Goal: Task Accomplishment & Management: Use online tool/utility

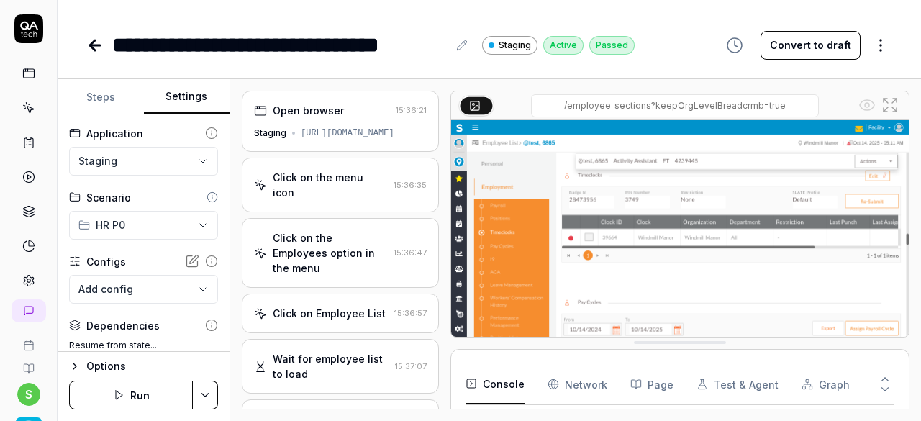
scroll to position [368, 0]
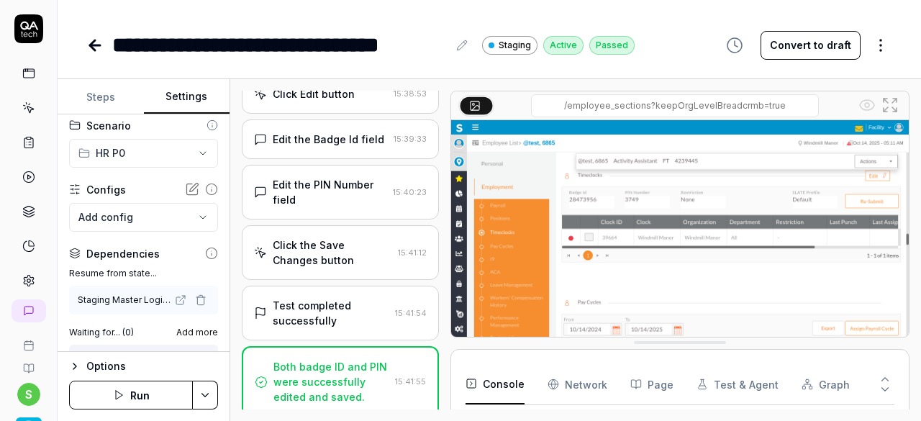
scroll to position [1047, 0]
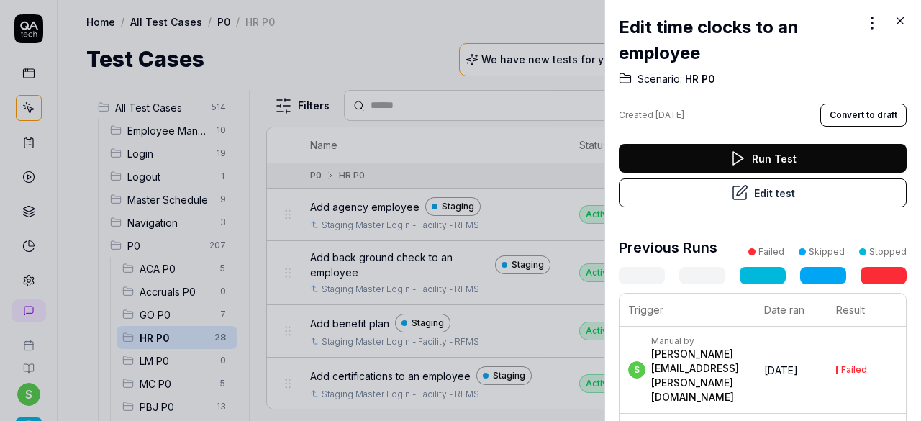
click at [899, 20] on icon at bounding box center [900, 21] width 6 height 6
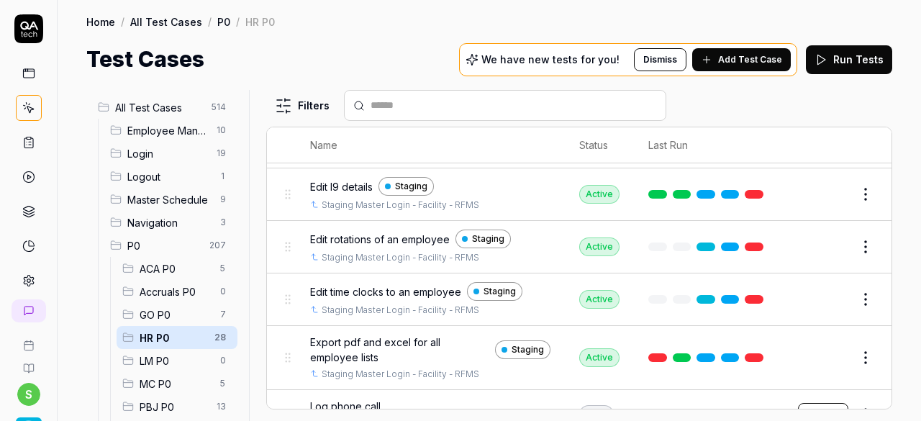
scroll to position [687, 0]
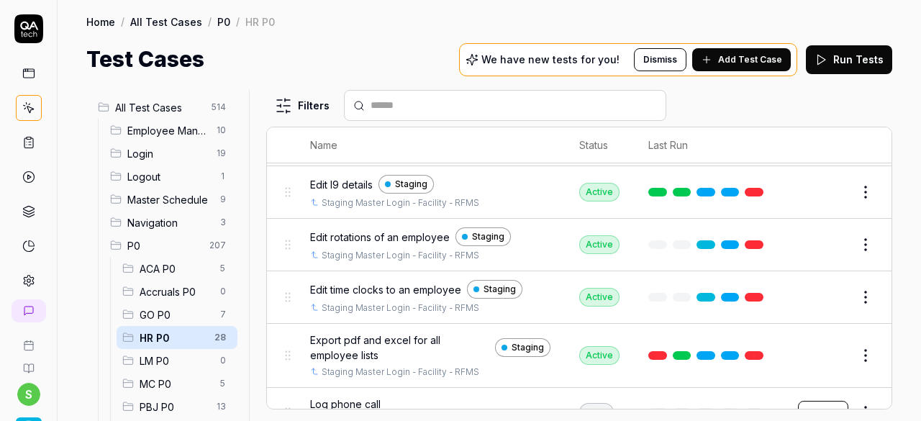
click at [405, 229] on span "Edit rotations of an employee" at bounding box center [380, 236] width 140 height 15
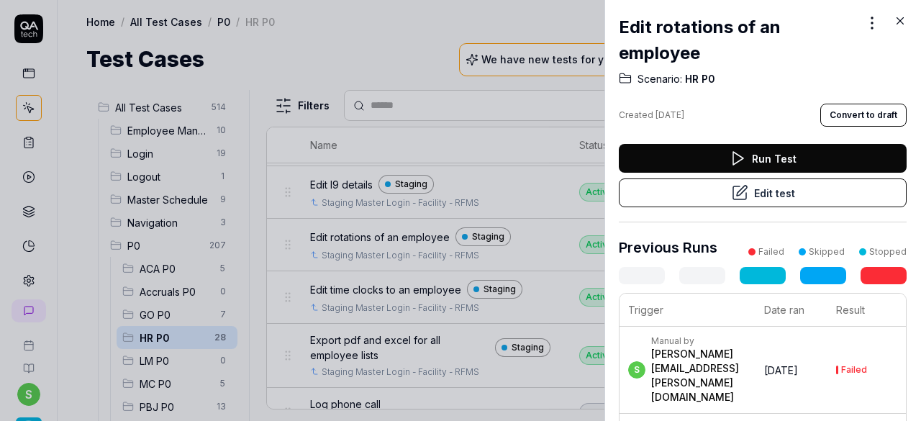
click at [755, 194] on button "Edit test" at bounding box center [763, 192] width 288 height 29
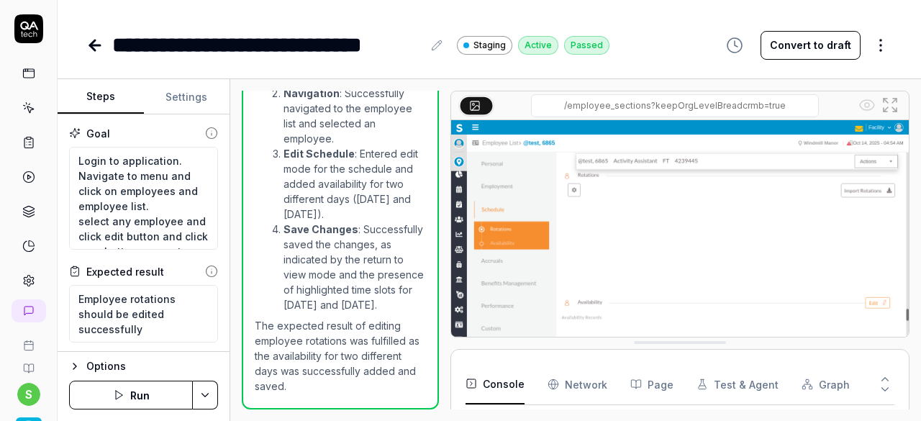
scroll to position [1224, 0]
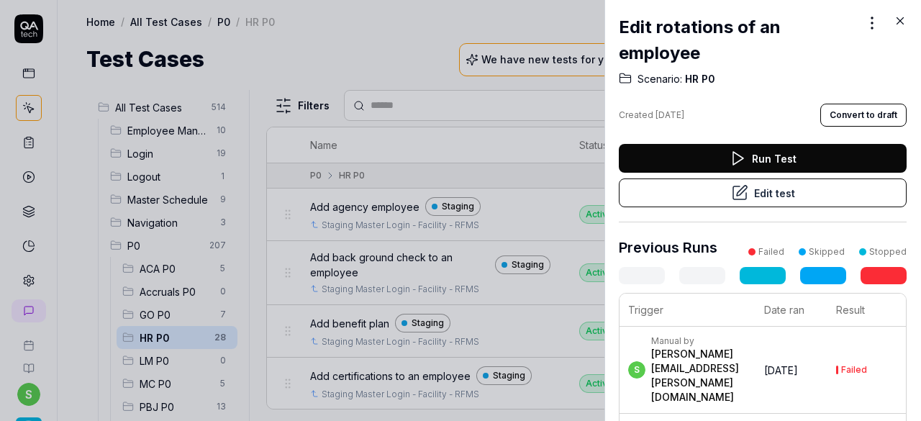
click at [897, 23] on icon at bounding box center [900, 21] width 6 height 6
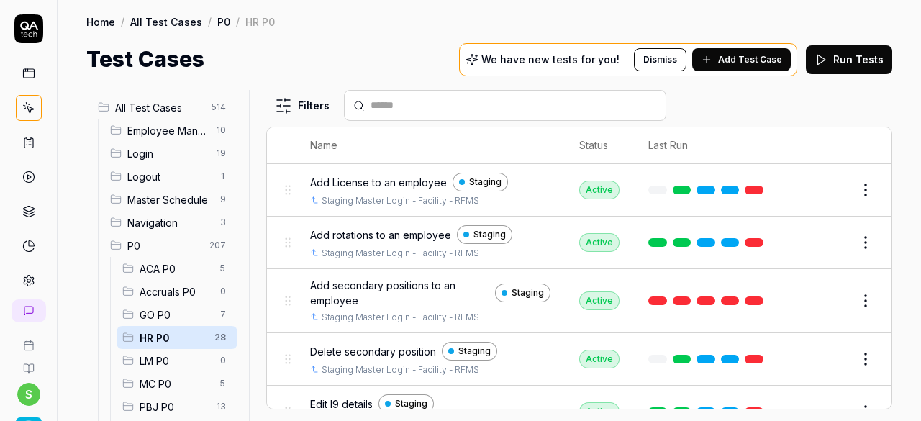
scroll to position [476, 0]
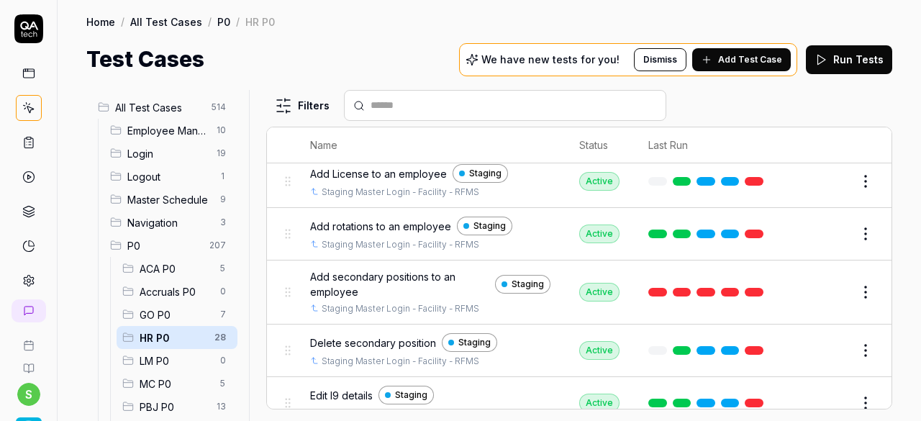
click at [397, 276] on span "Add secondary positions to an employee" at bounding box center [399, 284] width 179 height 30
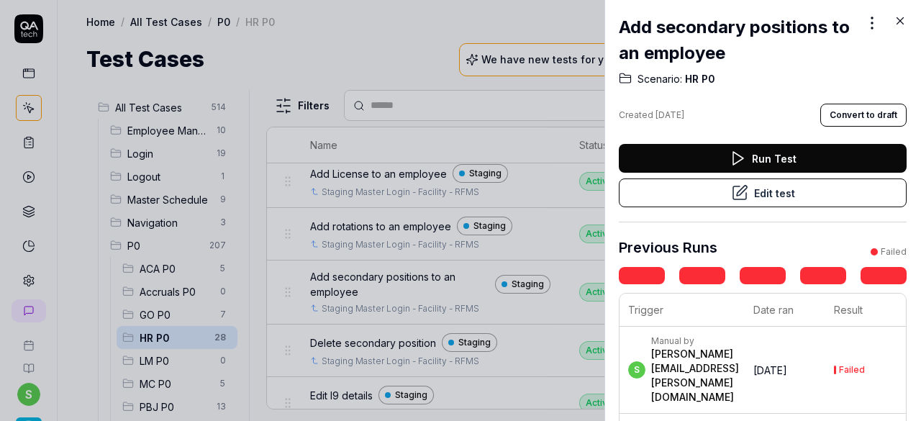
click at [731, 195] on icon at bounding box center [739, 192] width 17 height 17
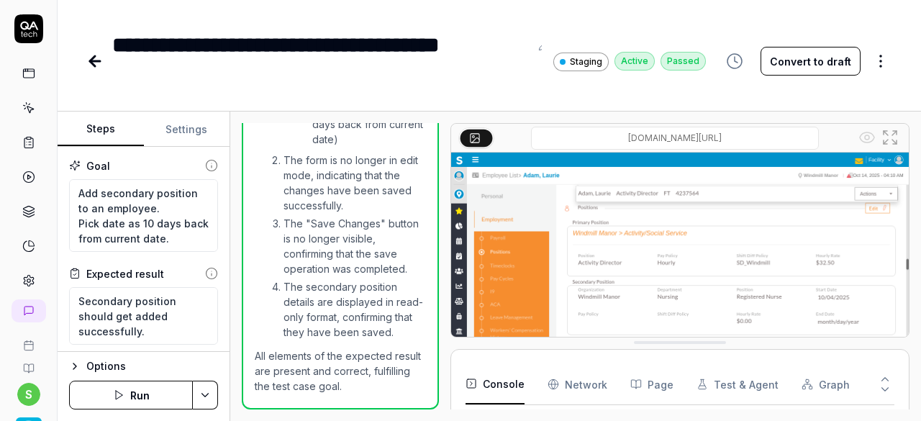
scroll to position [2799, 0]
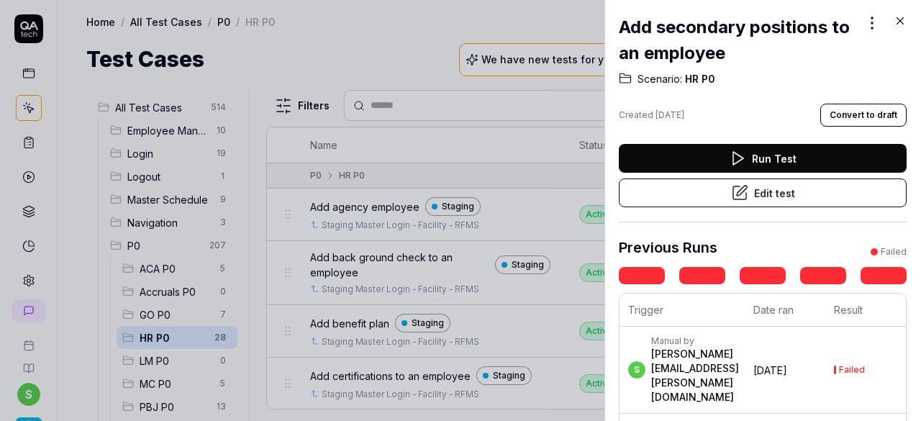
click at [901, 18] on icon at bounding box center [900, 20] width 13 height 13
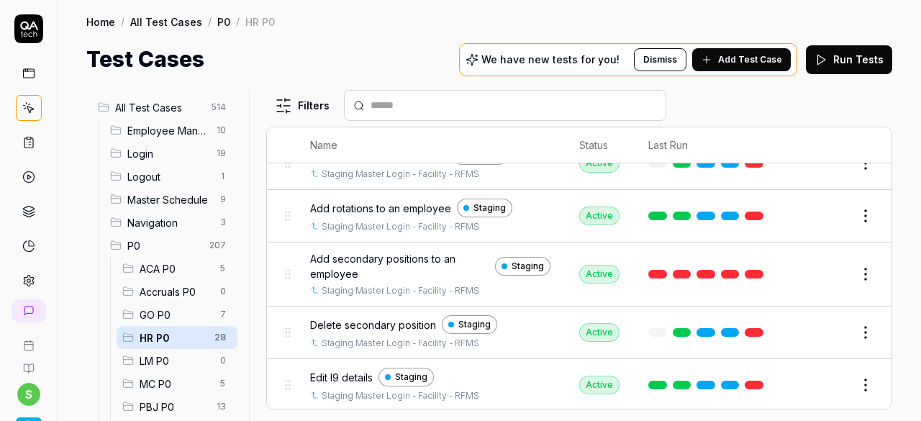
scroll to position [741, 0]
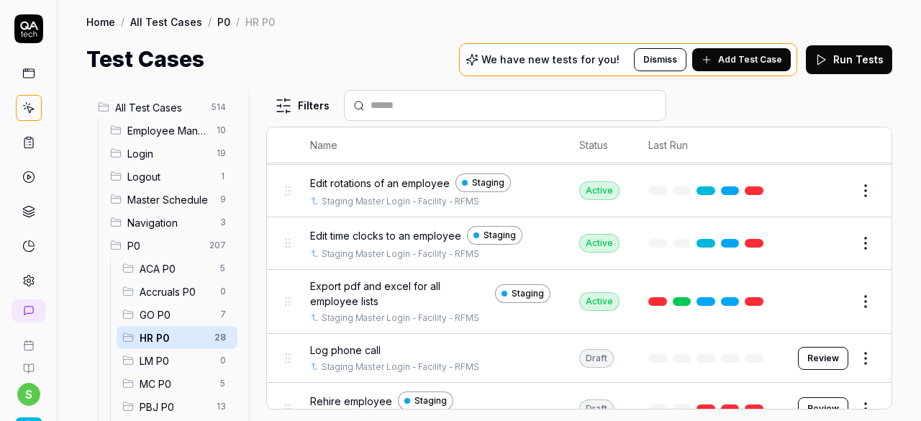
click at [819, 291] on button "Edit" at bounding box center [831, 301] width 35 height 23
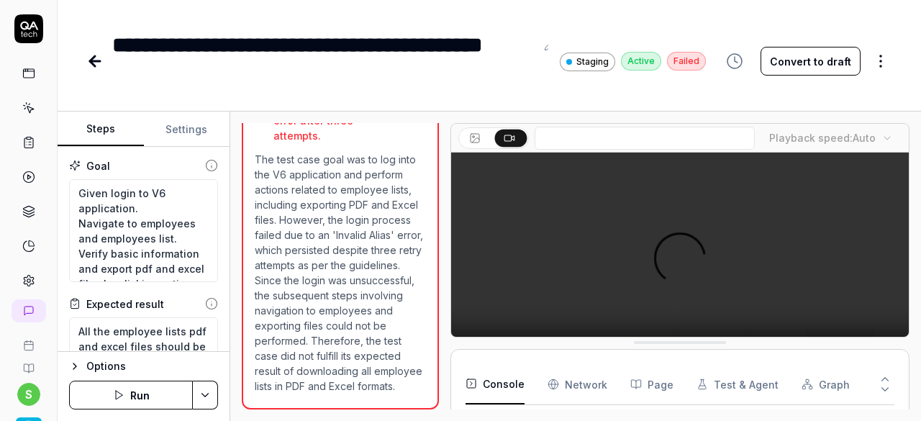
scroll to position [199, 0]
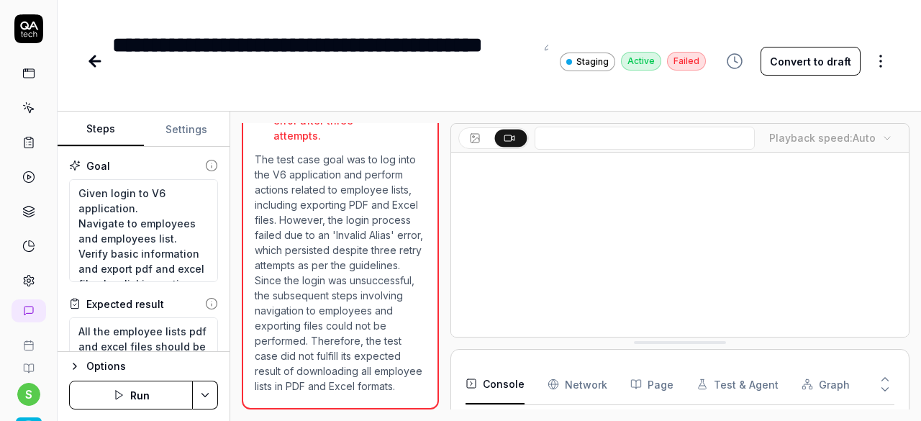
type textarea "*"
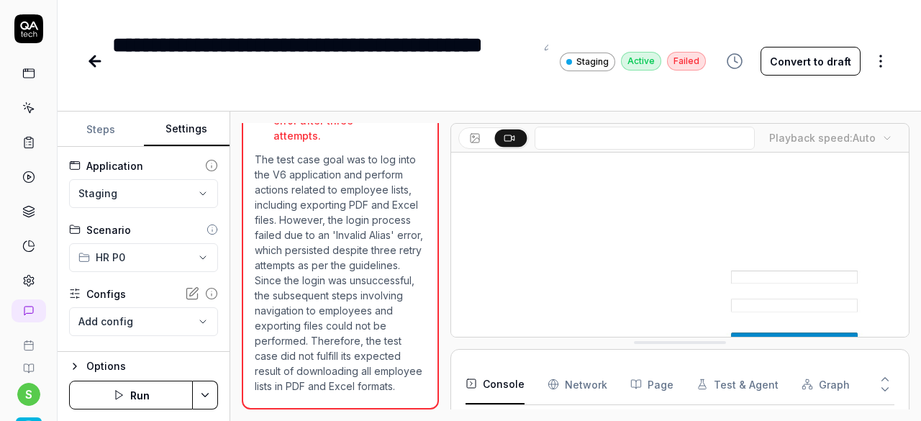
click at [189, 128] on button "Settings" at bounding box center [187, 129] width 86 height 35
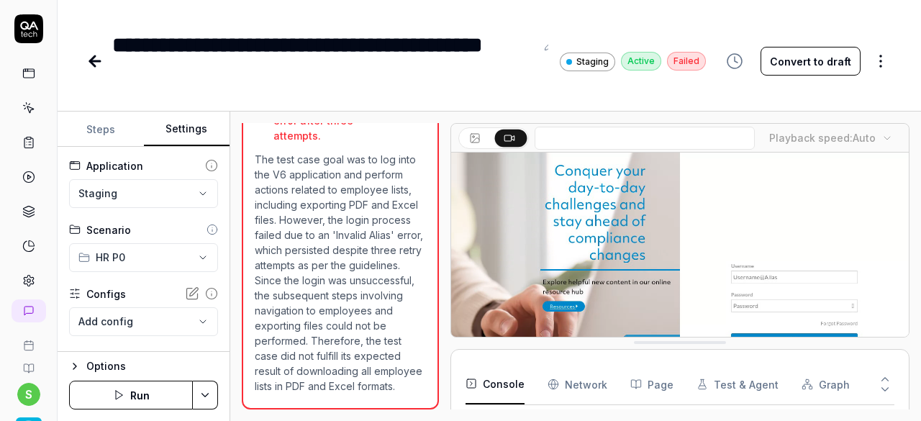
scroll to position [180, 0]
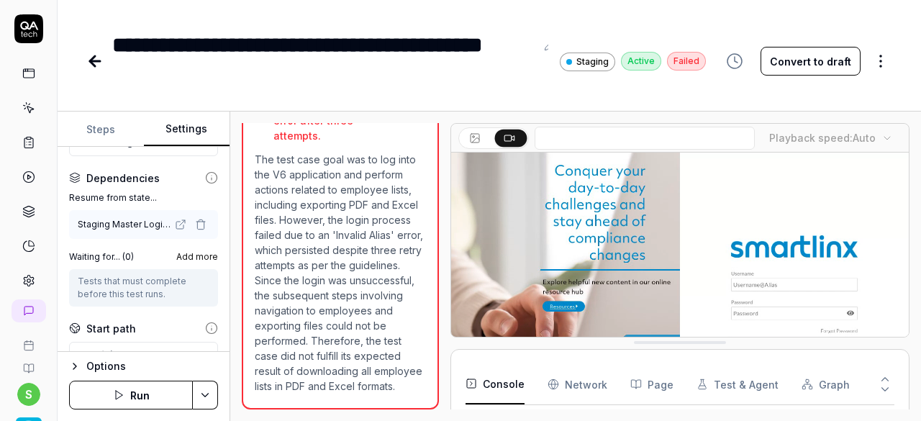
click at [192, 217] on button "button" at bounding box center [200, 224] width 17 height 17
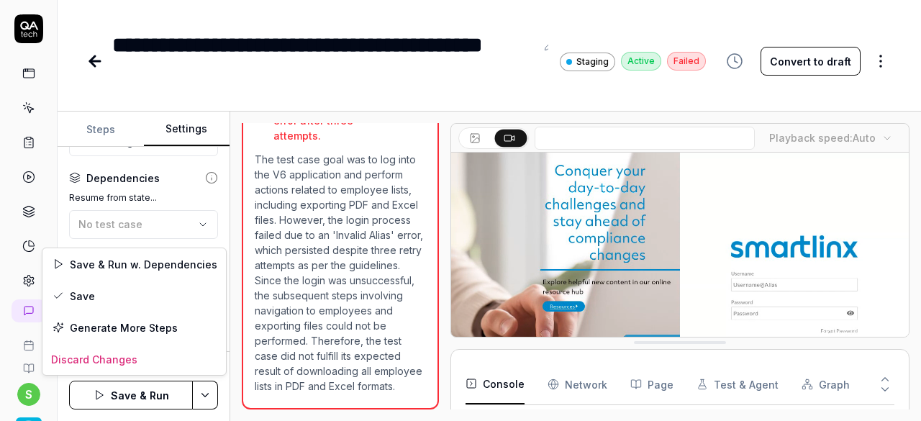
click at [206, 392] on html "**********" at bounding box center [460, 210] width 921 height 421
click at [127, 296] on div "Save" at bounding box center [133, 296] width 183 height 32
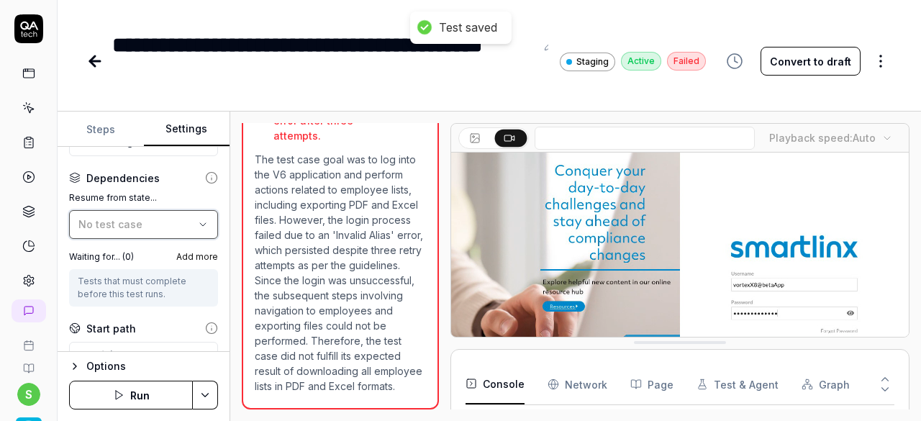
click at [197, 220] on icon "button" at bounding box center [203, 225] width 12 height 12
click at [767, 20] on div "**********" at bounding box center [489, 47] width 863 height 94
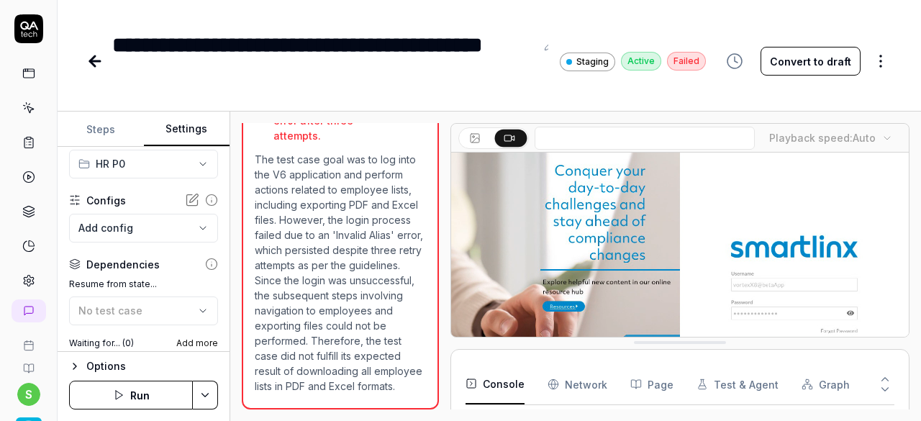
scroll to position [92, 0]
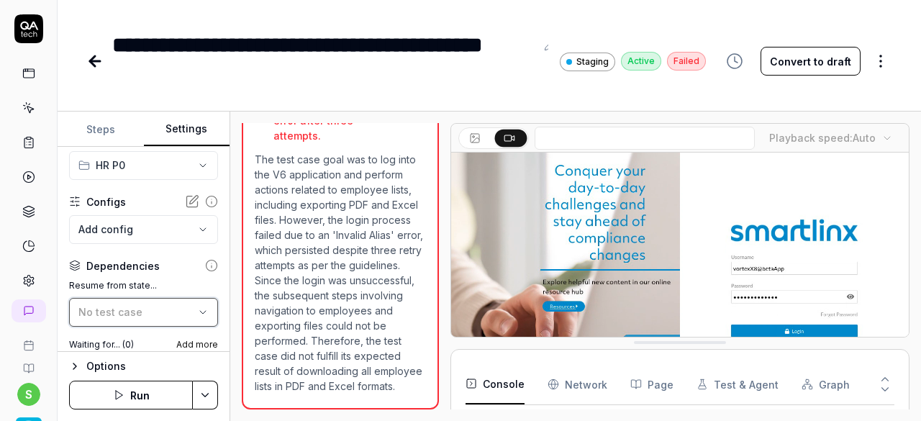
click at [183, 311] on div "No test case" at bounding box center [136, 311] width 116 height 15
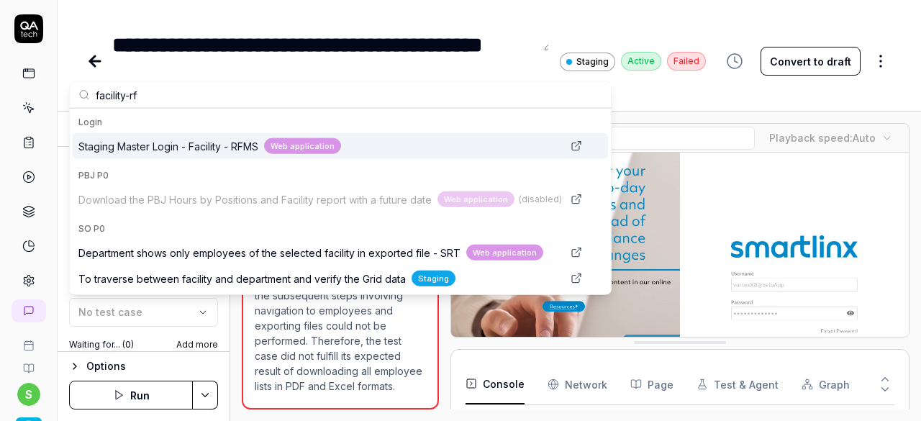
type input "facility-rf"
click at [160, 142] on span "Staging Master Login - Facility - RFMS" at bounding box center [168, 145] width 180 height 15
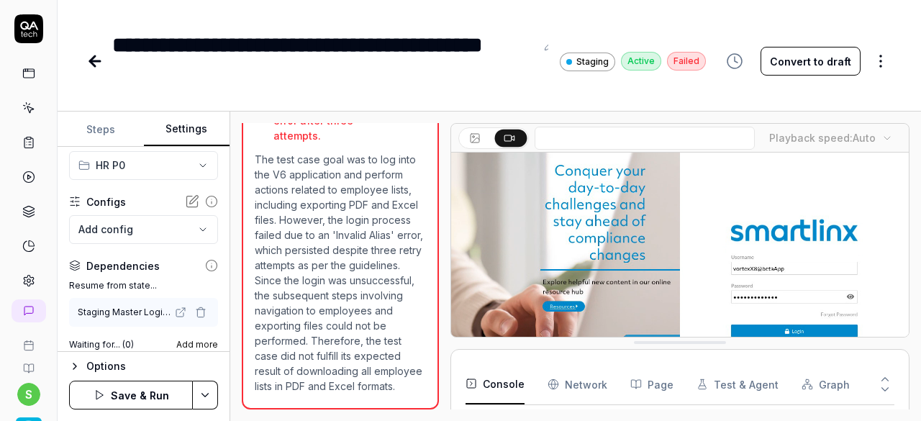
click at [142, 391] on button "Save & Run" at bounding box center [131, 395] width 124 height 29
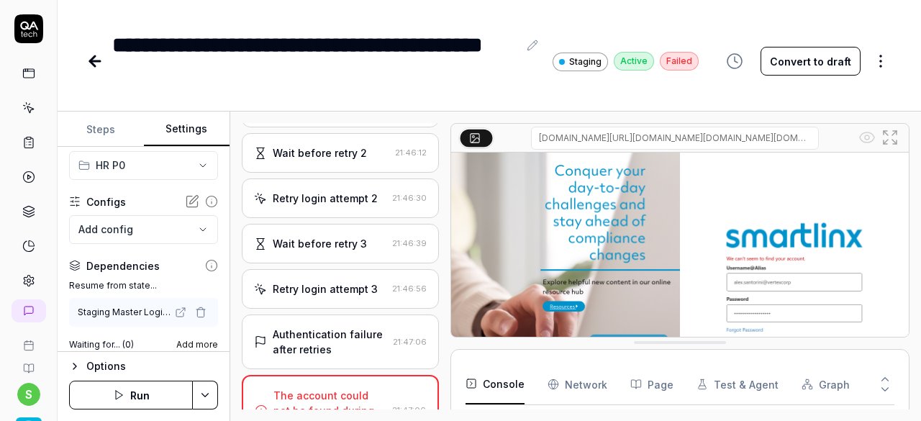
scroll to position [373, 0]
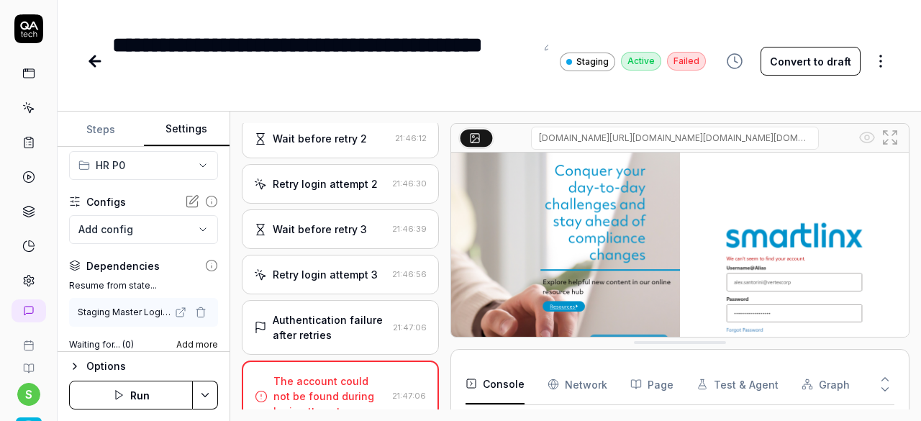
click at [123, 389] on icon "button" at bounding box center [119, 395] width 12 height 12
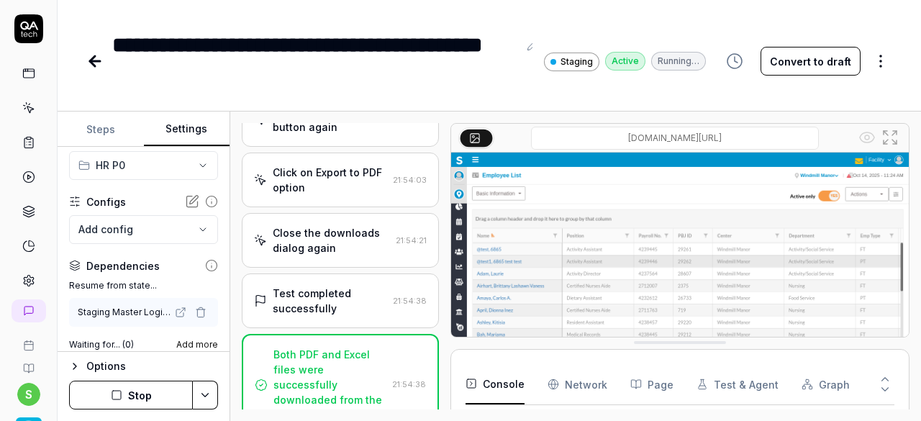
scroll to position [1478, 0]
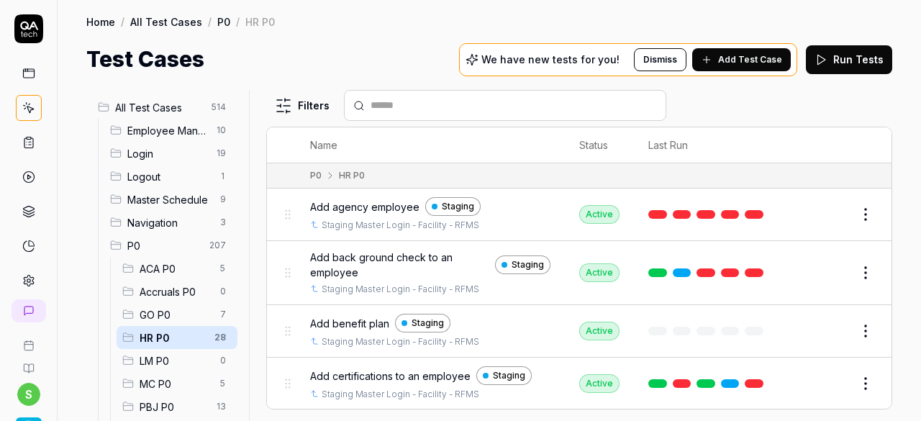
scroll to position [247, 0]
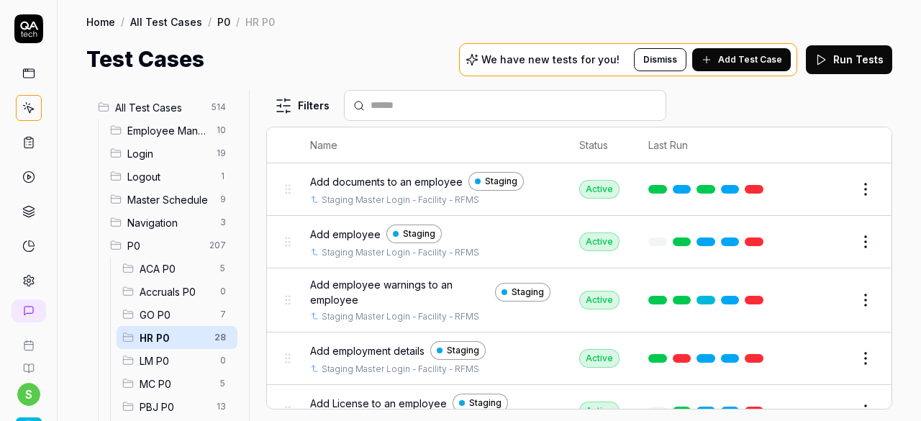
click at [892, 245] on div "All Test Cases 514 Employee Management 10 Login 19 Logout 1 Master Schedule 9 N…" at bounding box center [489, 248] width 863 height 345
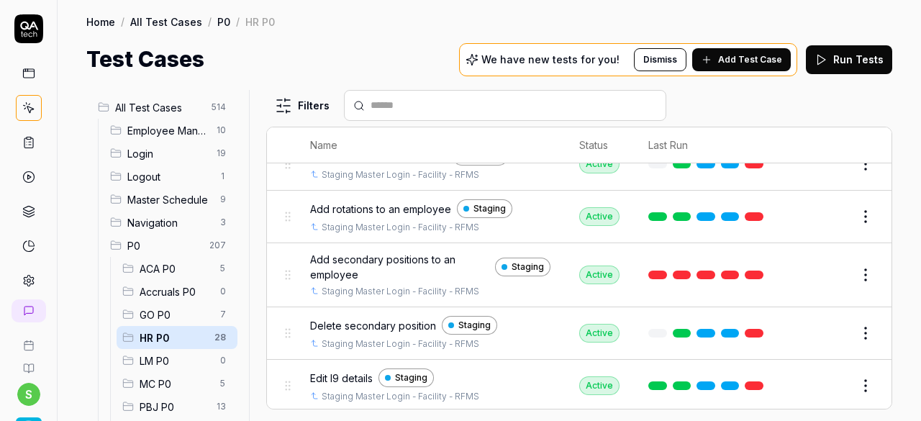
scroll to position [741, 0]
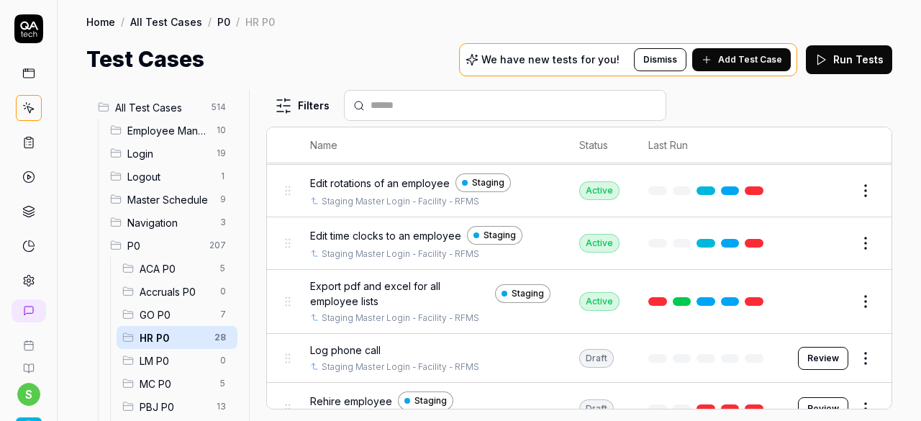
click at [354, 342] on span "Log phone call" at bounding box center [345, 349] width 71 height 15
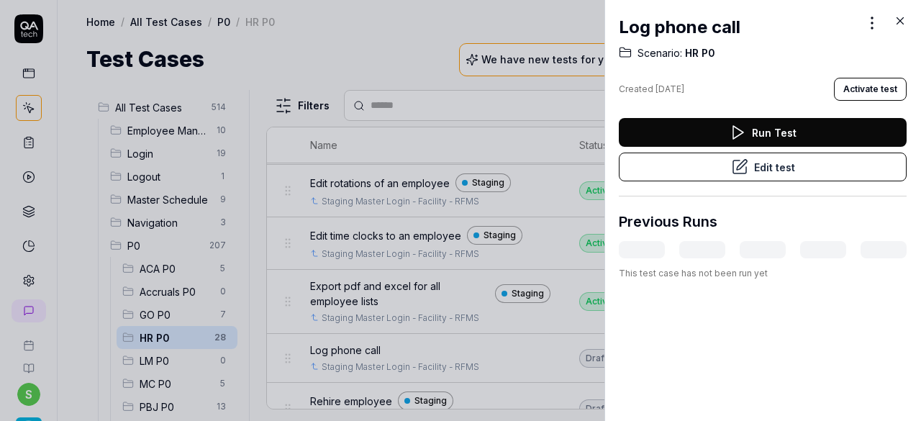
click at [761, 166] on button "Edit test" at bounding box center [763, 167] width 288 height 29
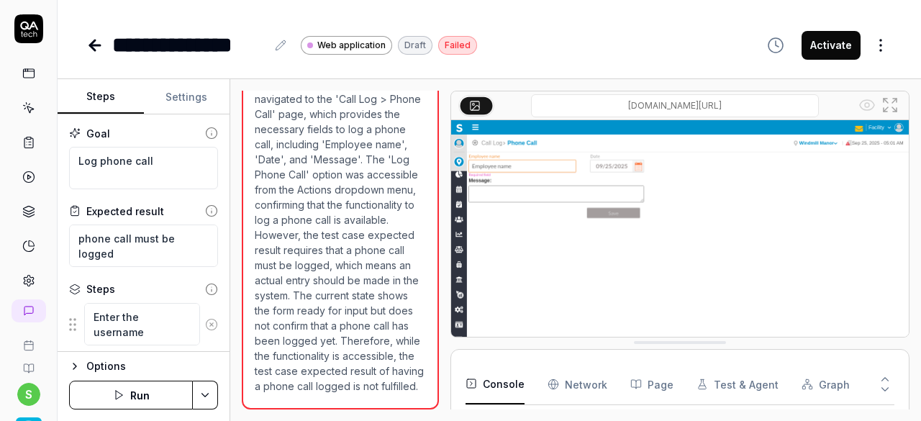
scroll to position [1106, 0]
type textarea "*"
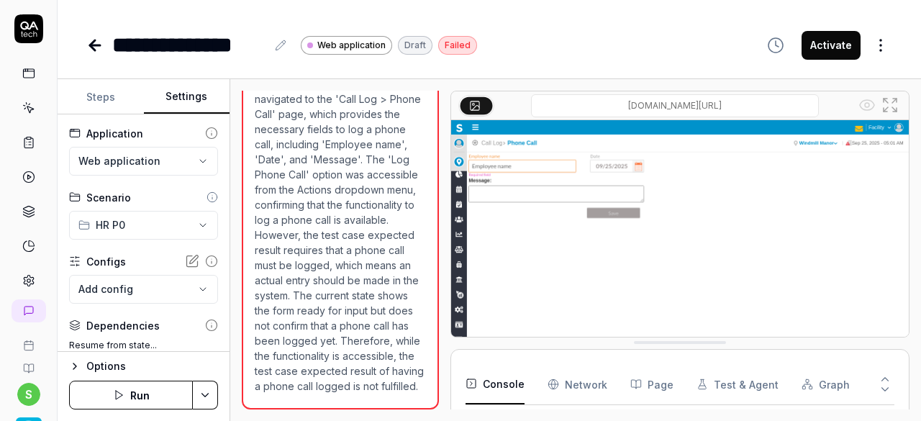
click at [189, 99] on button "Settings" at bounding box center [187, 97] width 86 height 35
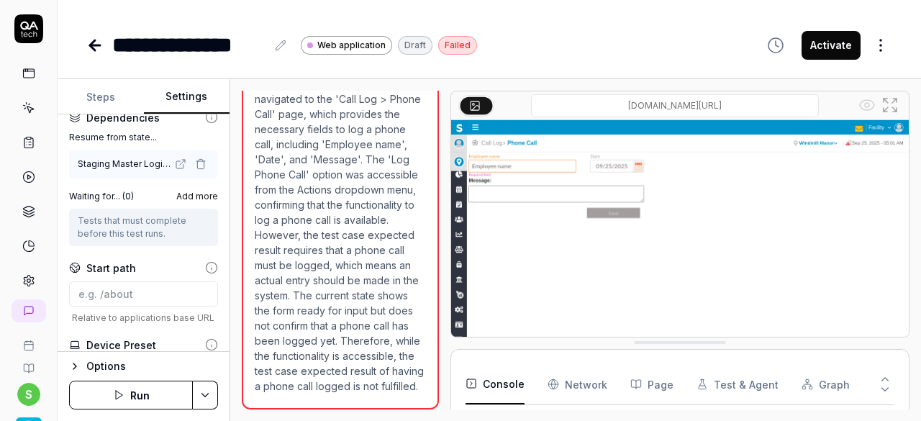
click at [195, 165] on icon "button" at bounding box center [201, 164] width 12 height 12
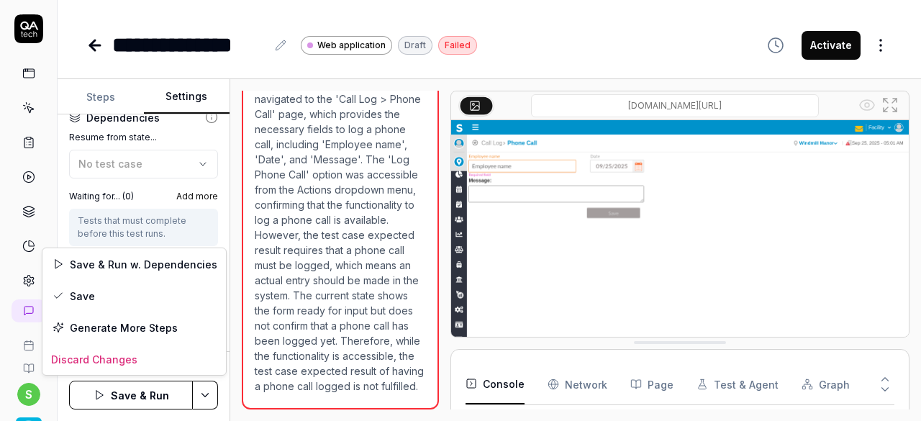
click at [212, 395] on html "**********" at bounding box center [460, 210] width 921 height 421
click at [162, 294] on div "Save" at bounding box center [133, 296] width 183 height 32
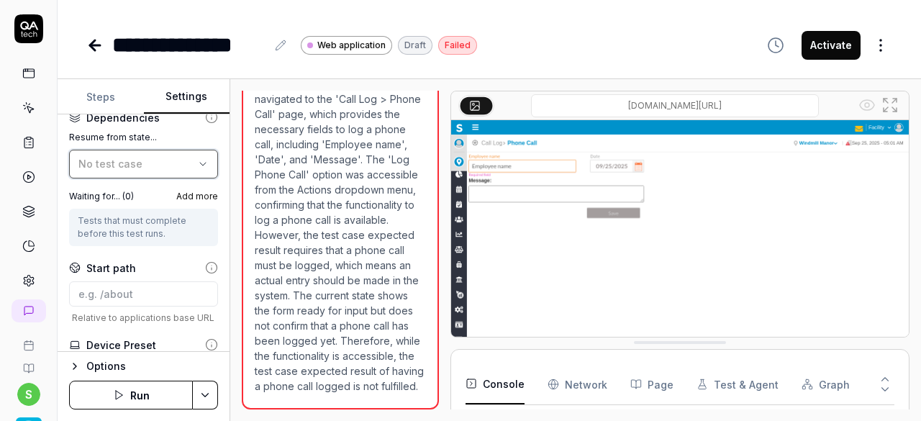
click at [168, 155] on button "No test case" at bounding box center [143, 164] width 149 height 29
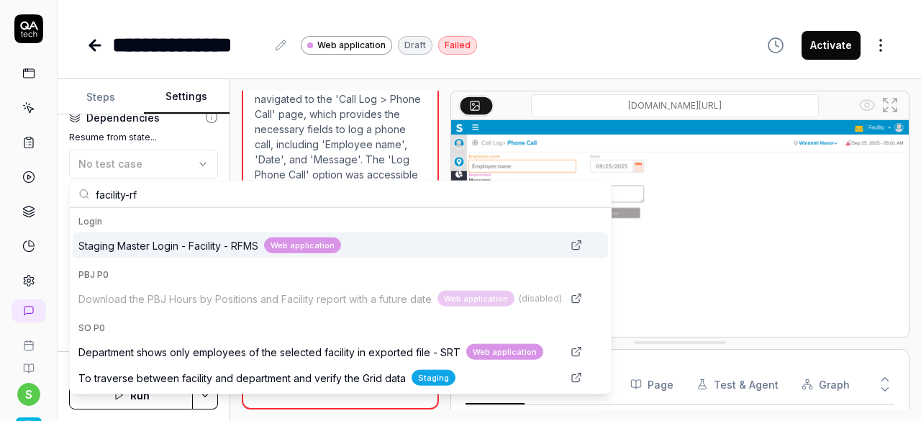
type input "facility-rf"
click at [195, 245] on span "Staging Master Login - Facility - RFMS" at bounding box center [168, 244] width 180 height 15
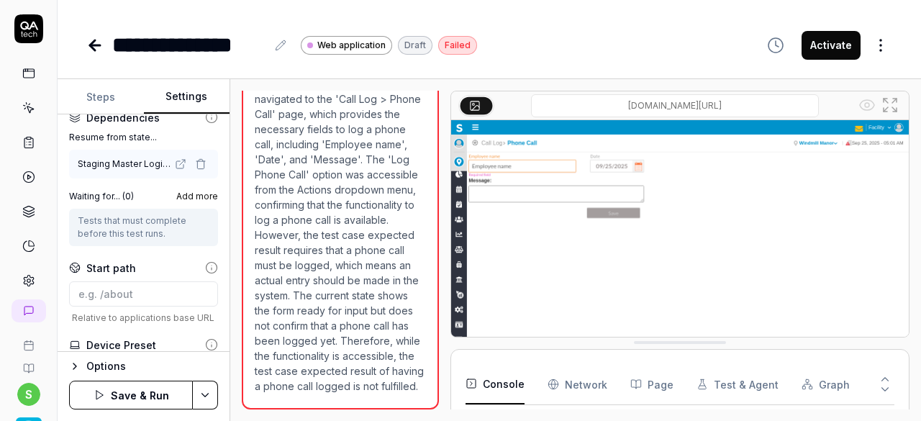
click at [142, 394] on button "Save & Run" at bounding box center [131, 395] width 124 height 29
